Goal: Book appointment/travel/reservation

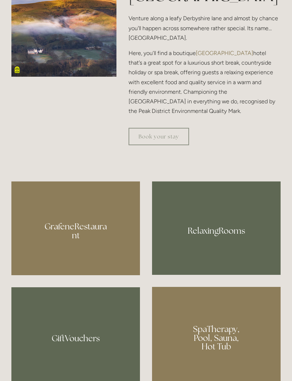
scroll to position [386, 0]
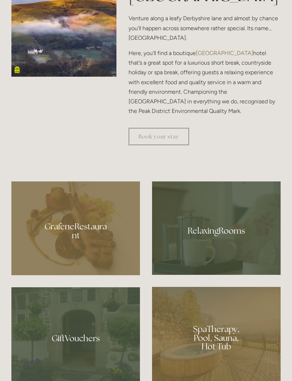
click at [55, 271] on div at bounding box center [75, 229] width 128 height 94
click at [261, 267] on div at bounding box center [216, 229] width 128 height 94
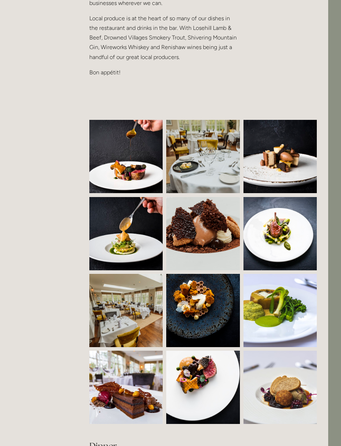
scroll to position [424, 13]
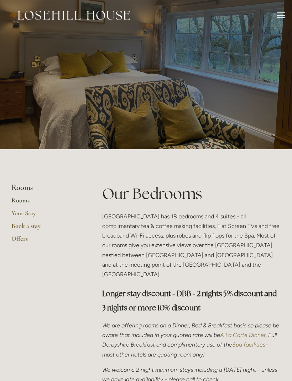
click at [14, 199] on link "Rooms" at bounding box center [45, 203] width 68 height 13
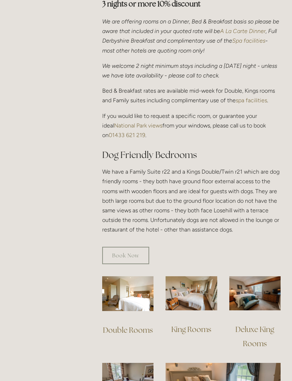
scroll to position [304, 0]
click at [114, 247] on link "Book Now" at bounding box center [125, 255] width 47 height 17
